Goal: Task Accomplishment & Management: Use online tool/utility

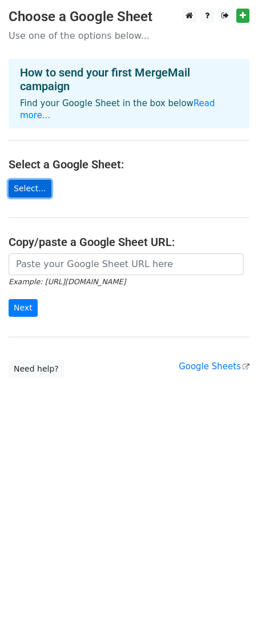
click at [29, 180] on link "Select..." at bounding box center [30, 189] width 43 height 18
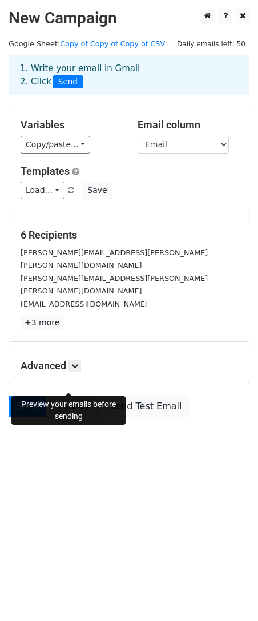
click at [68, 396] on link "Preview" at bounding box center [74, 407] width 50 height 22
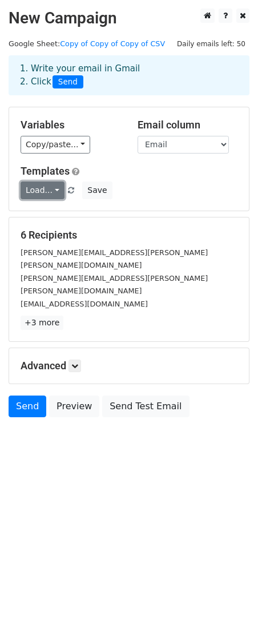
click at [51, 195] on link "Load..." at bounding box center [43, 191] width 44 height 18
click at [114, 183] on div "Load... No templates saved Save" at bounding box center [129, 191] width 234 height 18
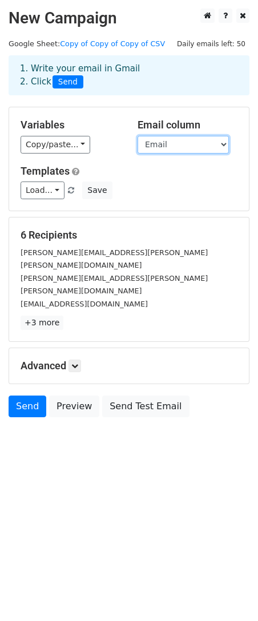
click at [165, 146] on select "First Name Email" at bounding box center [183, 145] width 91 height 18
click at [131, 144] on div "Email column First Name Email" at bounding box center [187, 136] width 117 height 35
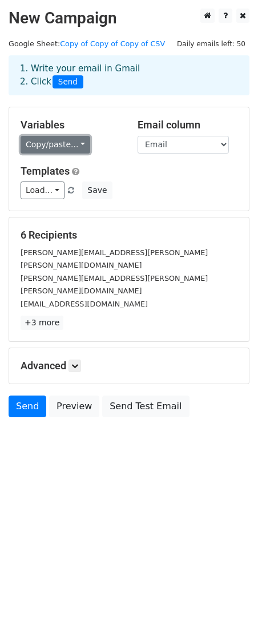
click at [70, 143] on link "Copy/paste..." at bounding box center [56, 145] width 70 height 18
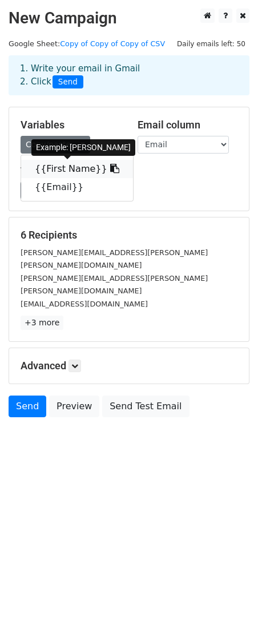
click at [55, 169] on link "{{First Name}}" at bounding box center [77, 169] width 112 height 18
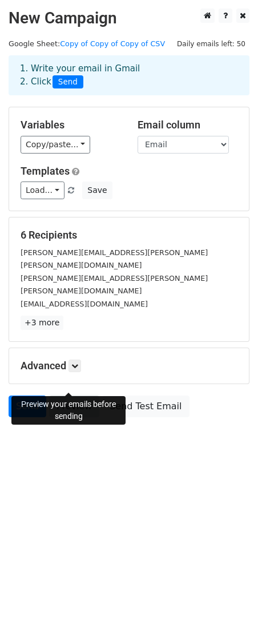
click at [69, 396] on link "Preview" at bounding box center [74, 407] width 50 height 22
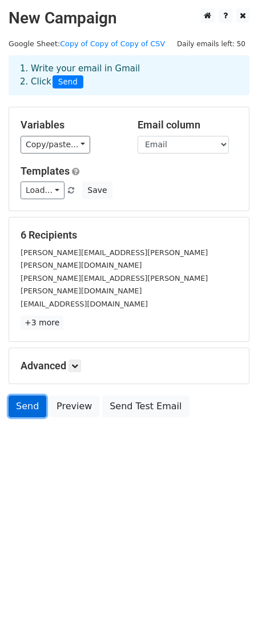
click at [38, 396] on link "Send" at bounding box center [28, 407] width 38 height 22
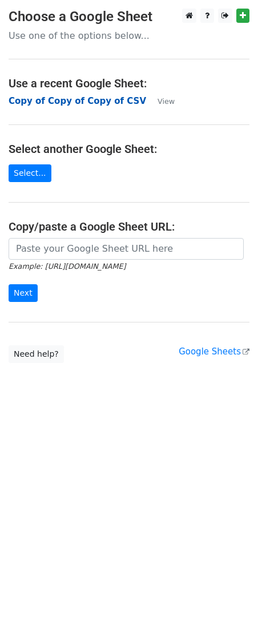
click at [108, 101] on strong "Copy of Copy of Copy of CSV" at bounding box center [78, 101] width 138 height 10
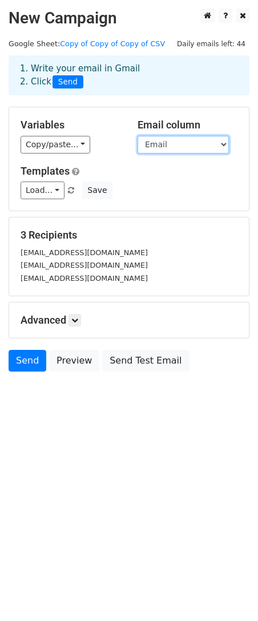
click at [167, 146] on select "First Name Email" at bounding box center [183, 145] width 91 height 18
click at [138, 136] on select "First Name Email" at bounding box center [183, 145] width 91 height 18
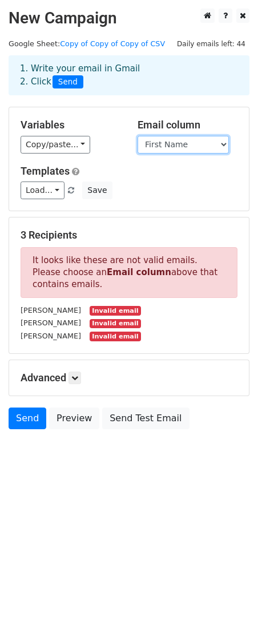
click at [204, 145] on select "First Name Email" at bounding box center [183, 145] width 91 height 18
click at [117, 152] on div "Copy/paste... {{First Name}} {{Email}}" at bounding box center [71, 145] width 100 height 18
click at [154, 149] on select "First Name Email" at bounding box center [183, 145] width 91 height 18
select select "Email"
click at [138, 136] on select "First Name Email" at bounding box center [183, 145] width 91 height 18
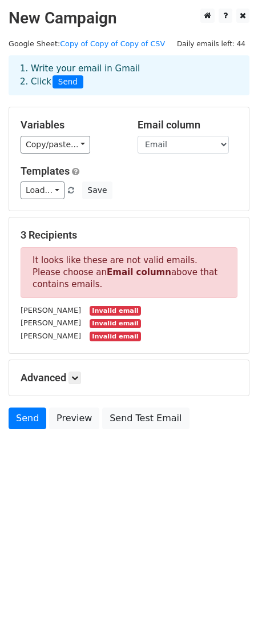
click at [108, 157] on div "Variables Copy/paste... {{First Name}} {{Email}} Email column First Name Email …" at bounding box center [129, 158] width 240 height 103
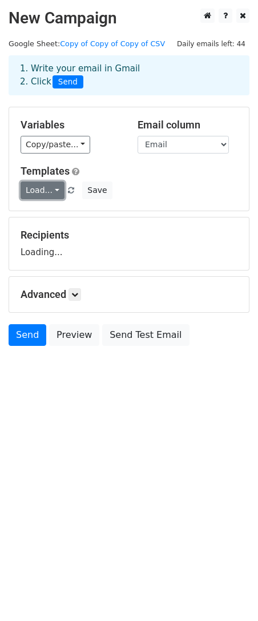
click at [35, 187] on link "Load..." at bounding box center [43, 191] width 44 height 18
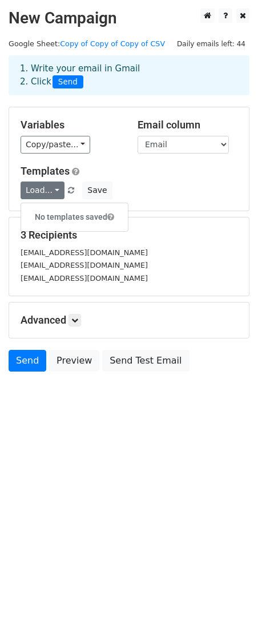
click at [125, 180] on div "Templates Load... No templates saved Save" at bounding box center [129, 182] width 234 height 35
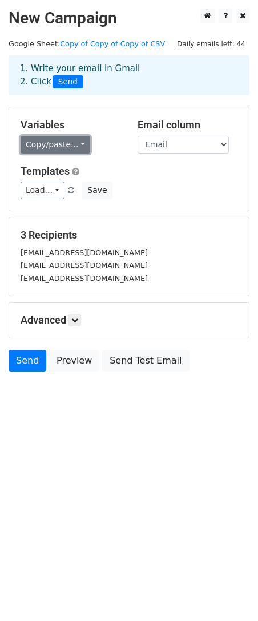
click at [67, 147] on link "Copy/paste..." at bounding box center [56, 145] width 70 height 18
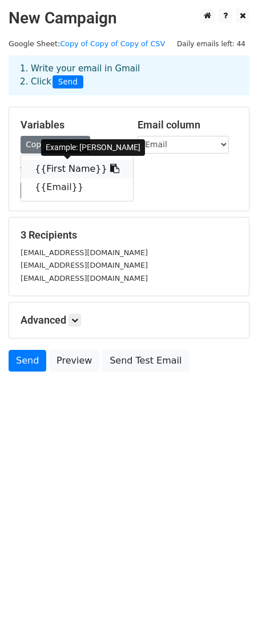
click at [110, 166] on icon at bounding box center [114, 168] width 9 height 9
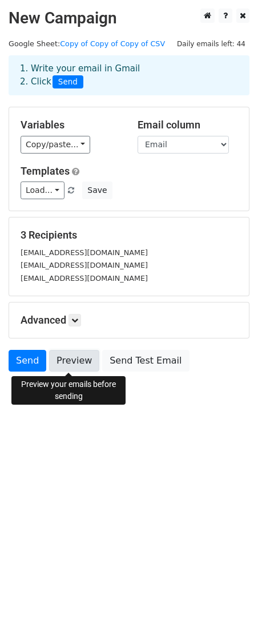
click at [69, 360] on link "Preview" at bounding box center [74, 361] width 50 height 22
